Goal: Check status: Check status

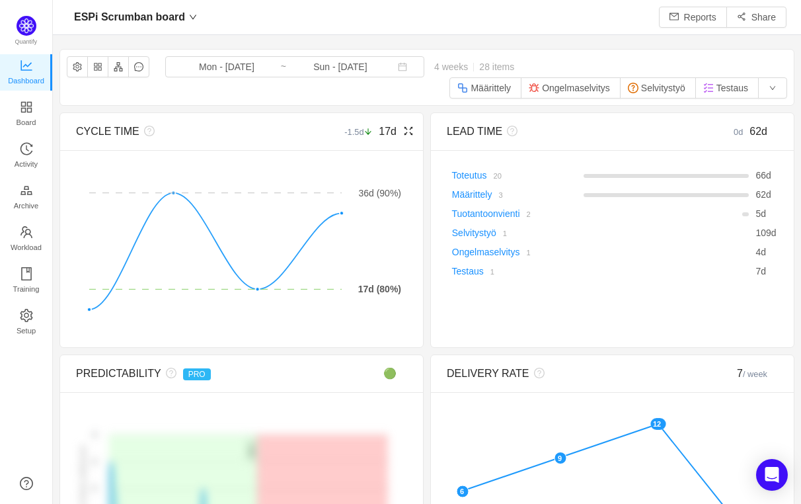
scroll to position [478, 710]
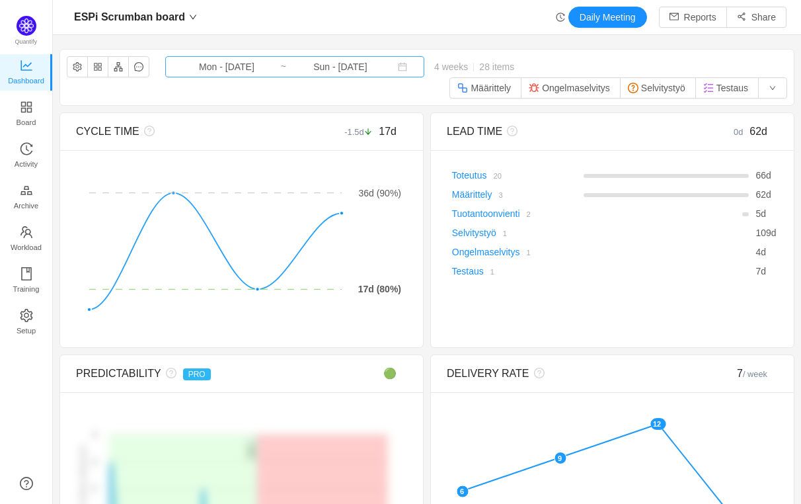
click at [234, 64] on input "Mon - [DATE]" at bounding box center [226, 66] width 107 height 15
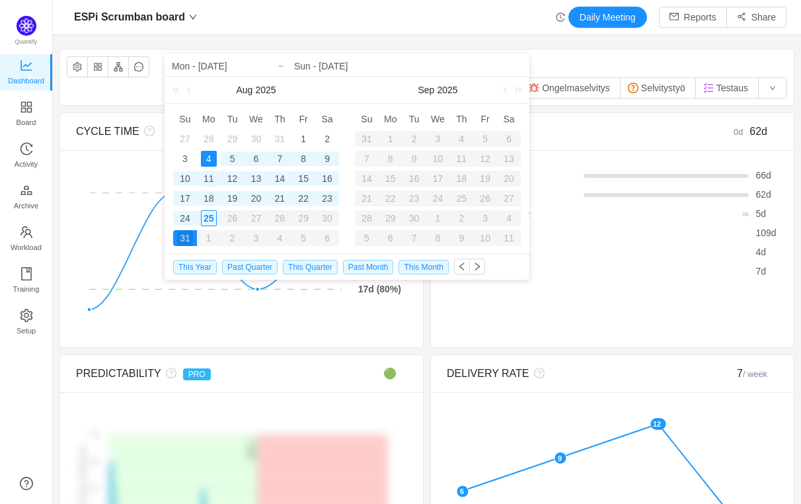
click at [210, 180] on div "11" at bounding box center [209, 179] width 16 height 16
click at [208, 216] on div "25" at bounding box center [209, 218] width 16 height 16
type input "Mon - [DATE]"
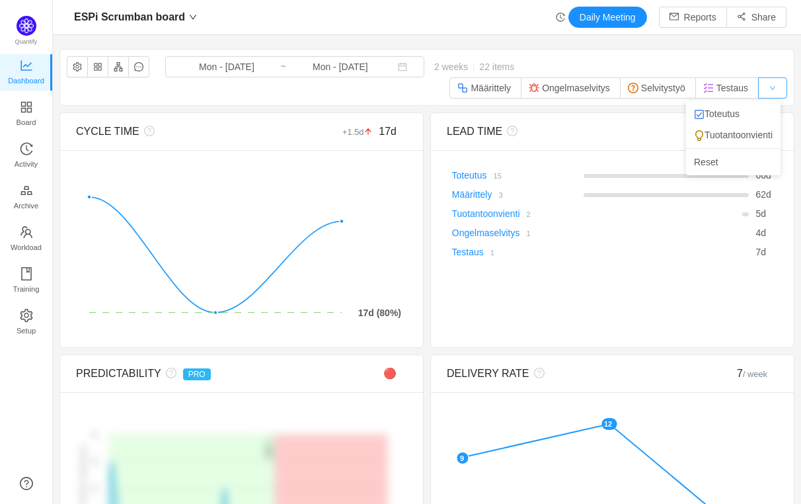
click at [758, 85] on button "button" at bounding box center [772, 87] width 29 height 21
click at [731, 114] on li "Toteutus" at bounding box center [733, 113] width 95 height 21
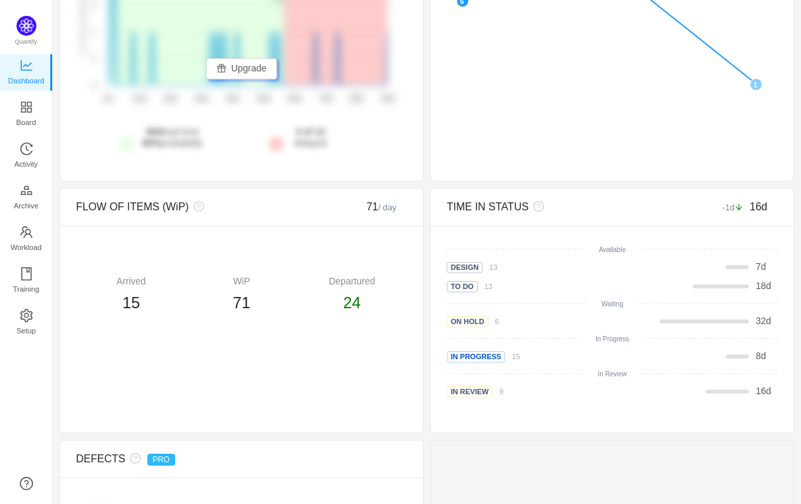
scroll to position [463, 0]
